Goal: Navigation & Orientation: Find specific page/section

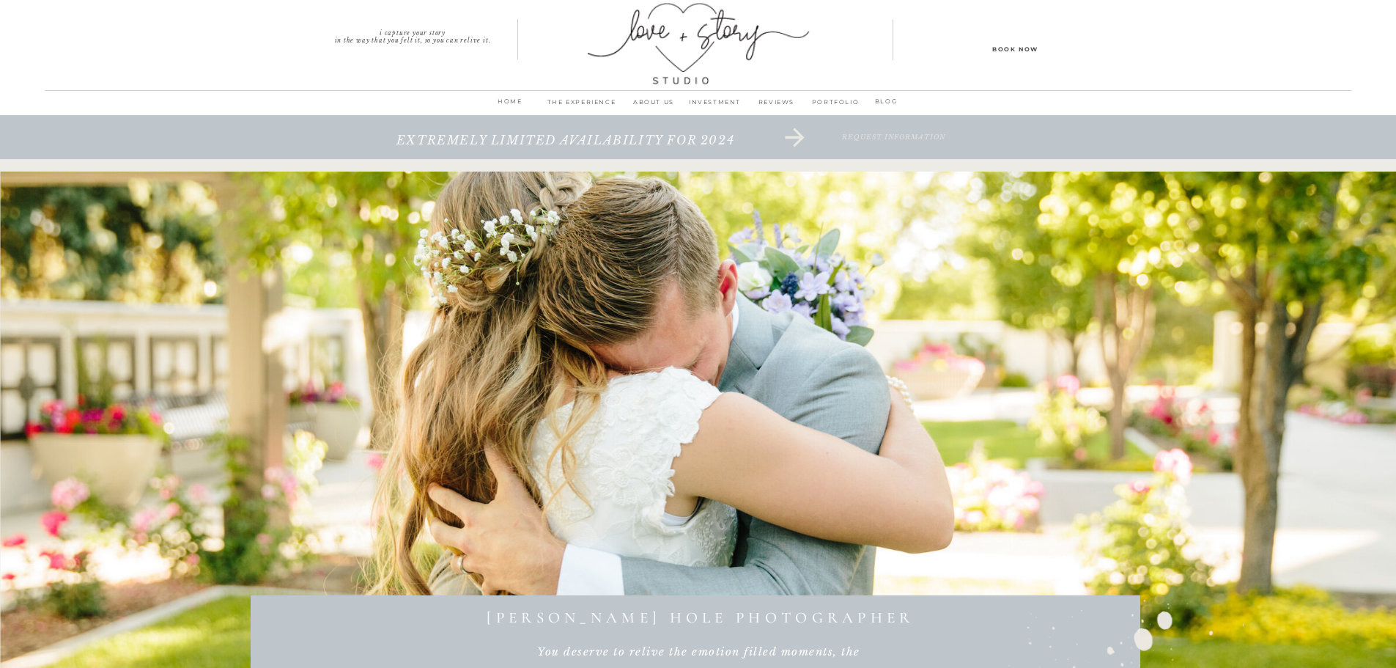
click at [823, 101] on p "PORTFOLIO" at bounding box center [836, 106] width 56 height 21
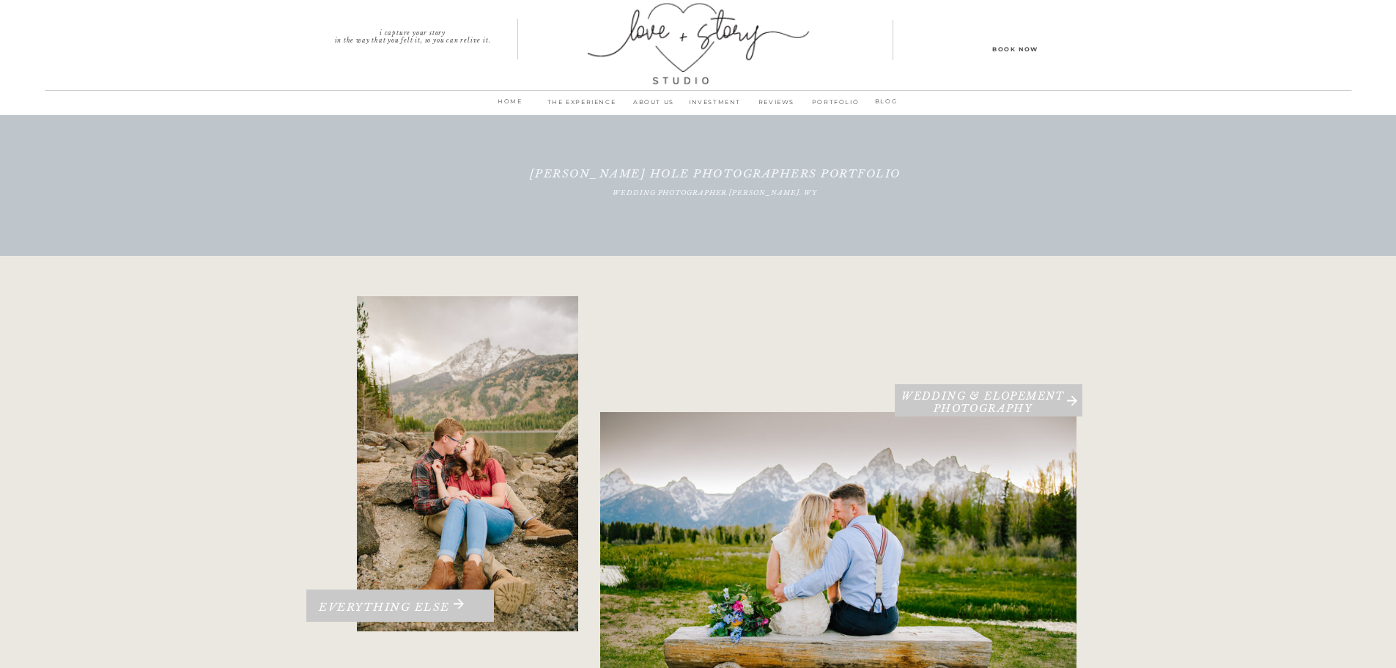
click at [840, 100] on p "PORTFOLIO" at bounding box center [836, 106] width 56 height 21
click at [714, 195] on h2 "wedding Photographer Jackson Hole. WY" at bounding box center [715, 203] width 391 height 29
